Goal: Book appointment/travel/reservation

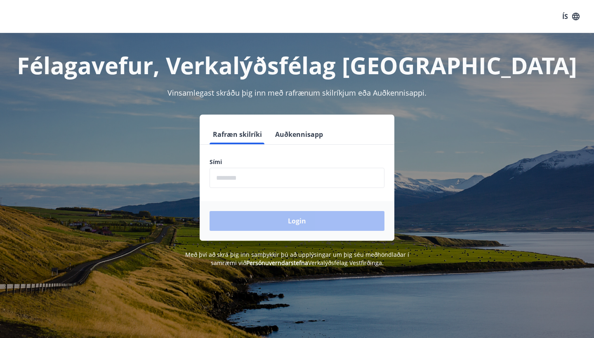
click at [292, 183] on input "phone" at bounding box center [296, 178] width 175 height 20
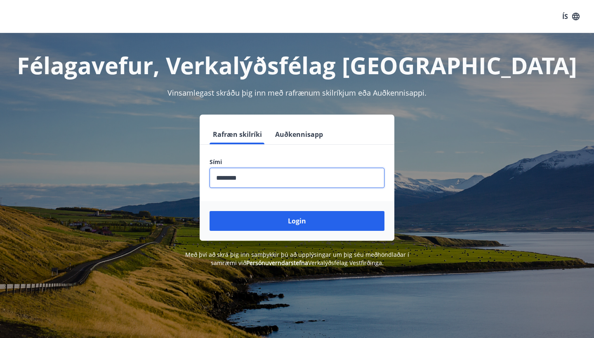
type input "********"
click at [297, 221] on button "Login" at bounding box center [296, 221] width 175 height 20
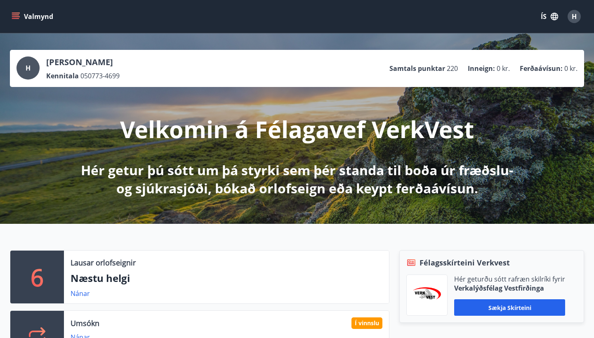
click at [14, 18] on icon "menu" at bounding box center [16, 16] width 8 height 8
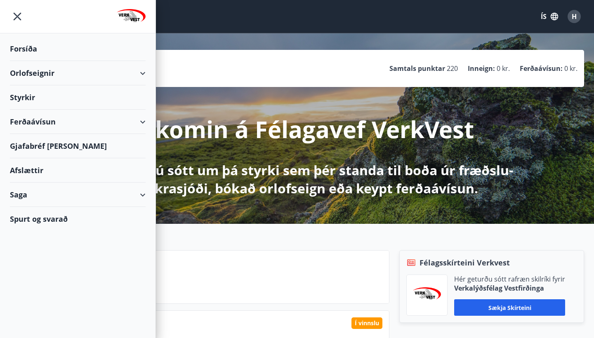
click at [52, 72] on div "Orlofseignir" at bounding box center [78, 73] width 136 height 24
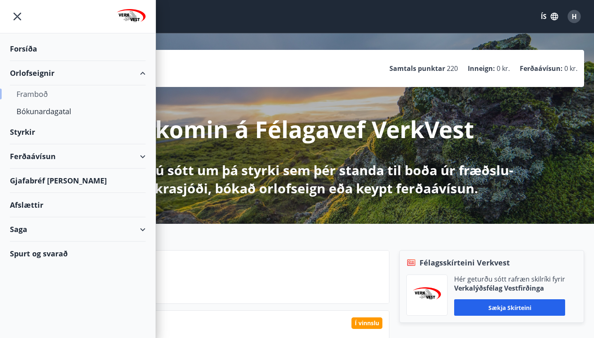
click at [42, 92] on div "Framboð" at bounding box center [77, 93] width 122 height 17
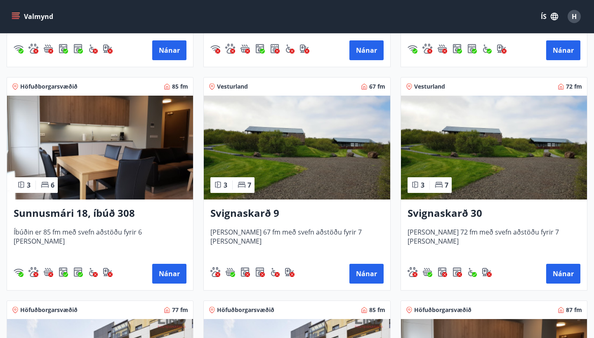
scroll to position [337, 0]
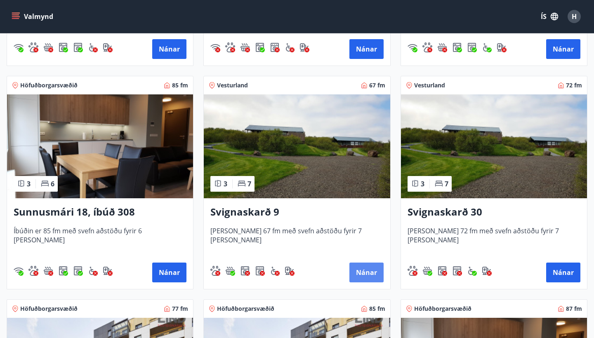
click at [371, 272] on button "Nánar" at bounding box center [366, 273] width 34 height 20
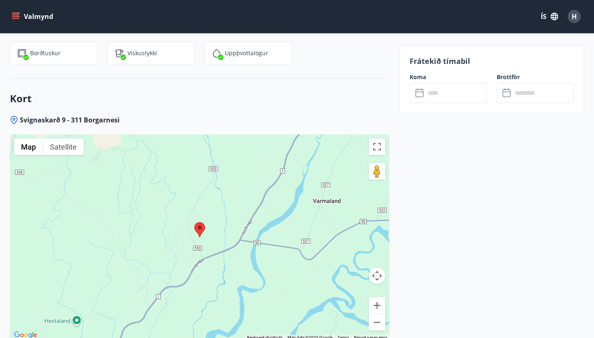
scroll to position [1094, 0]
